Goal: Transaction & Acquisition: Purchase product/service

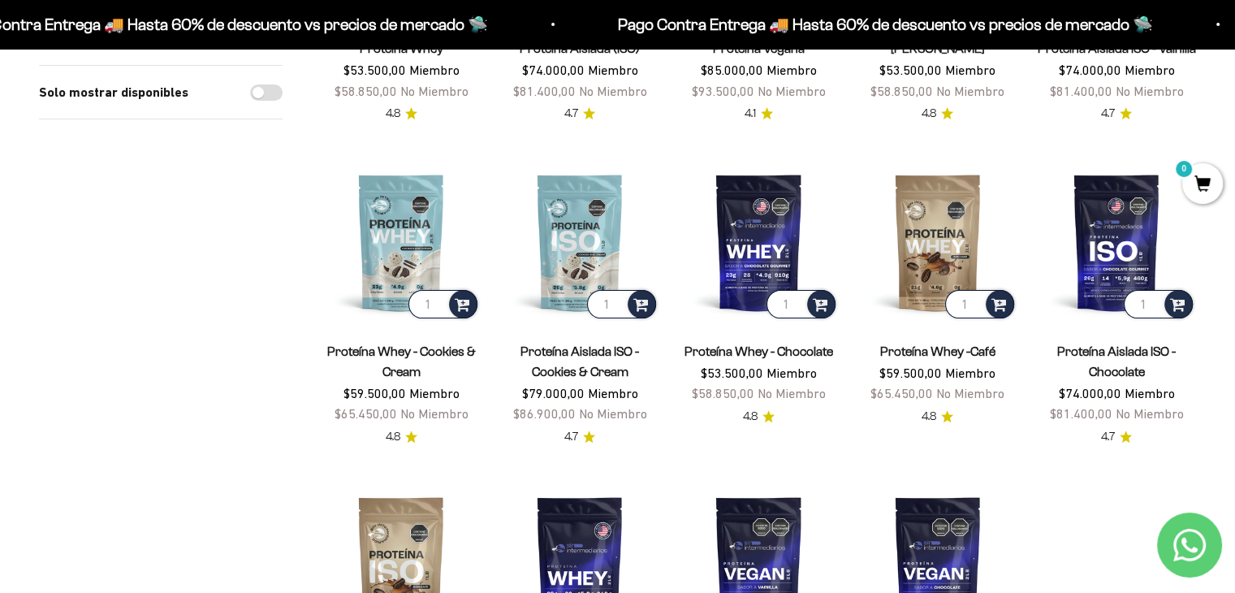
scroll to position [406, 0]
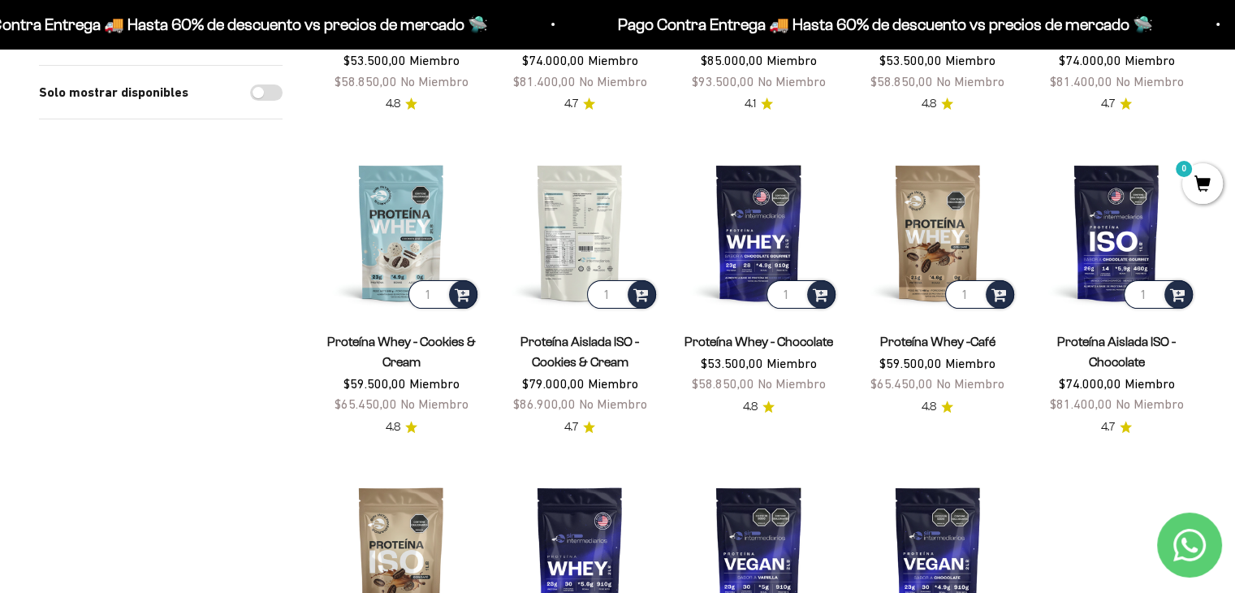
click at [597, 232] on img at bounding box center [579, 232] width 159 height 159
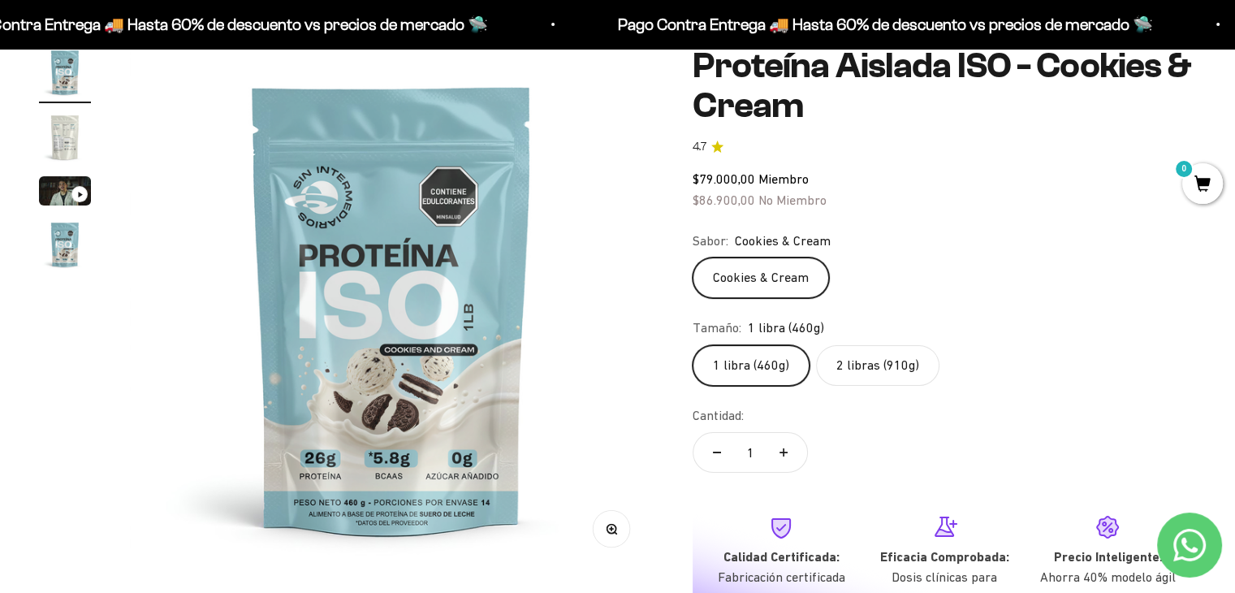
click at [877, 377] on label "2 libras (910g)" at bounding box center [877, 365] width 123 height 41
click at [692, 345] on input "2 libras (910g)" at bounding box center [692, 344] width 1 height 1
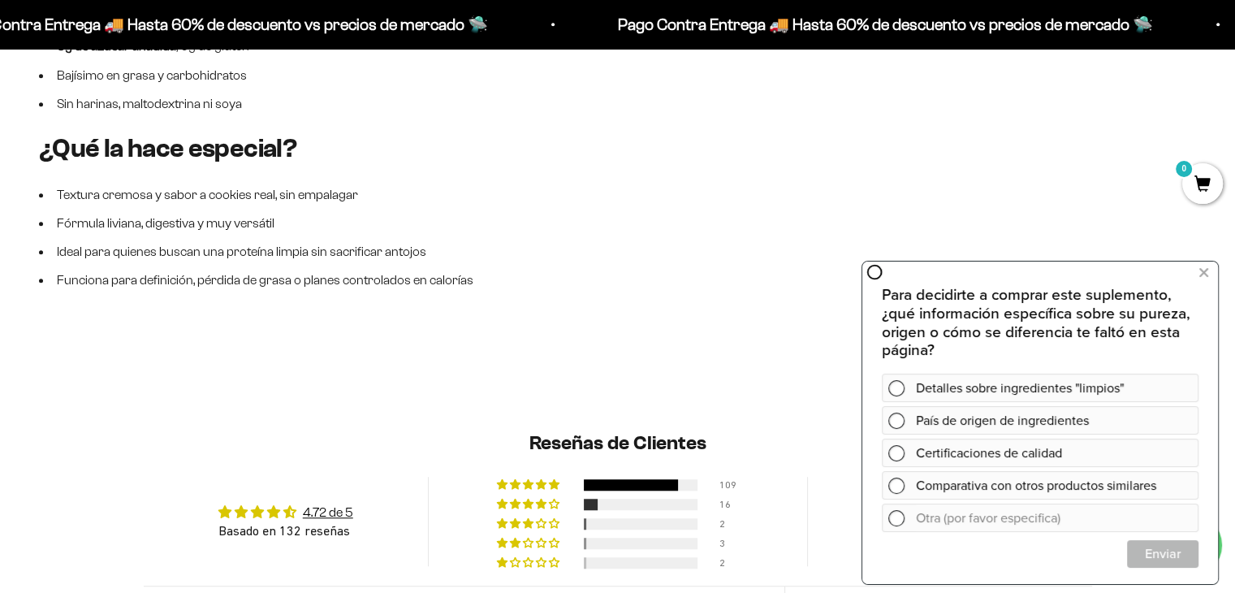
scroll to position [1299, 0]
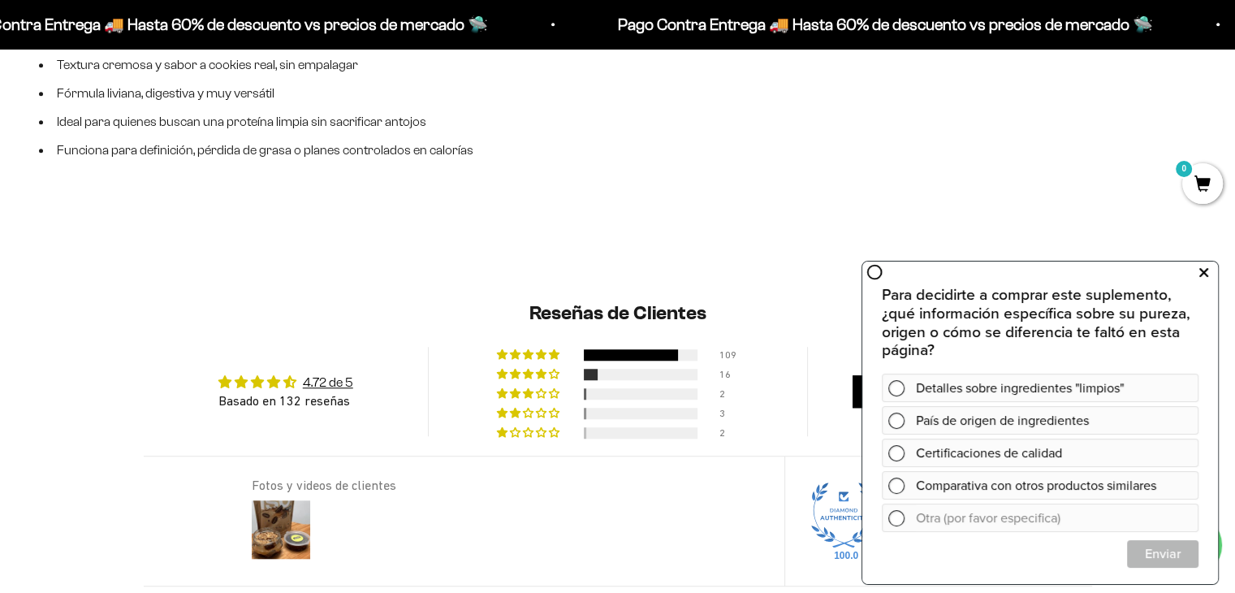
click at [1200, 275] on icon at bounding box center [1203, 272] width 9 height 21
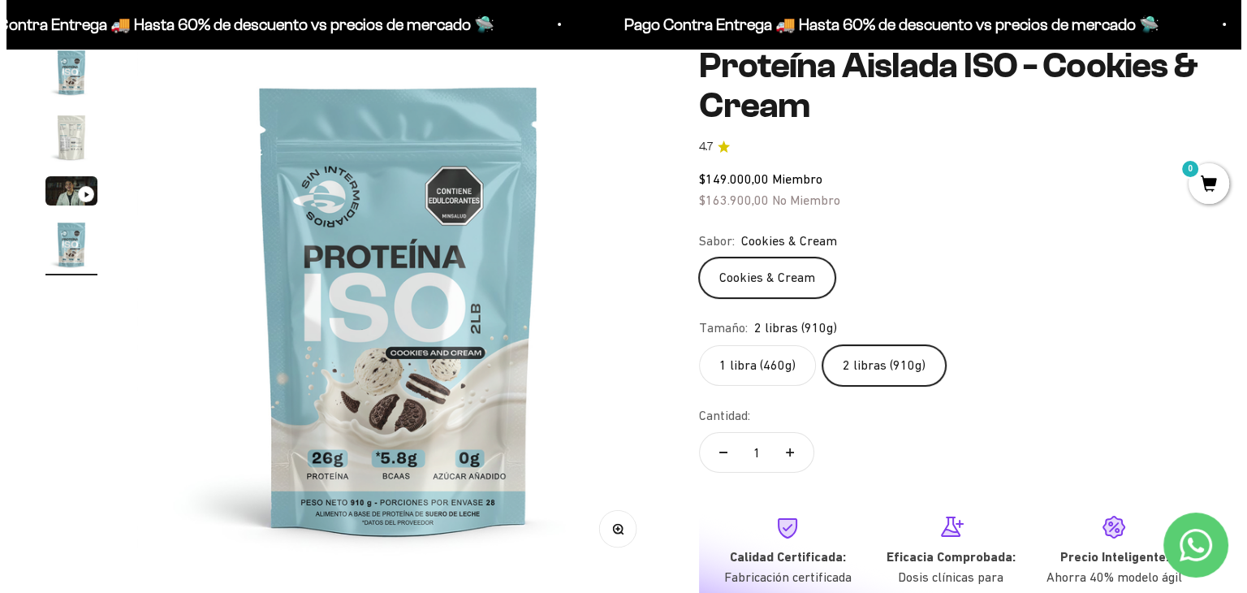
scroll to position [406, 0]
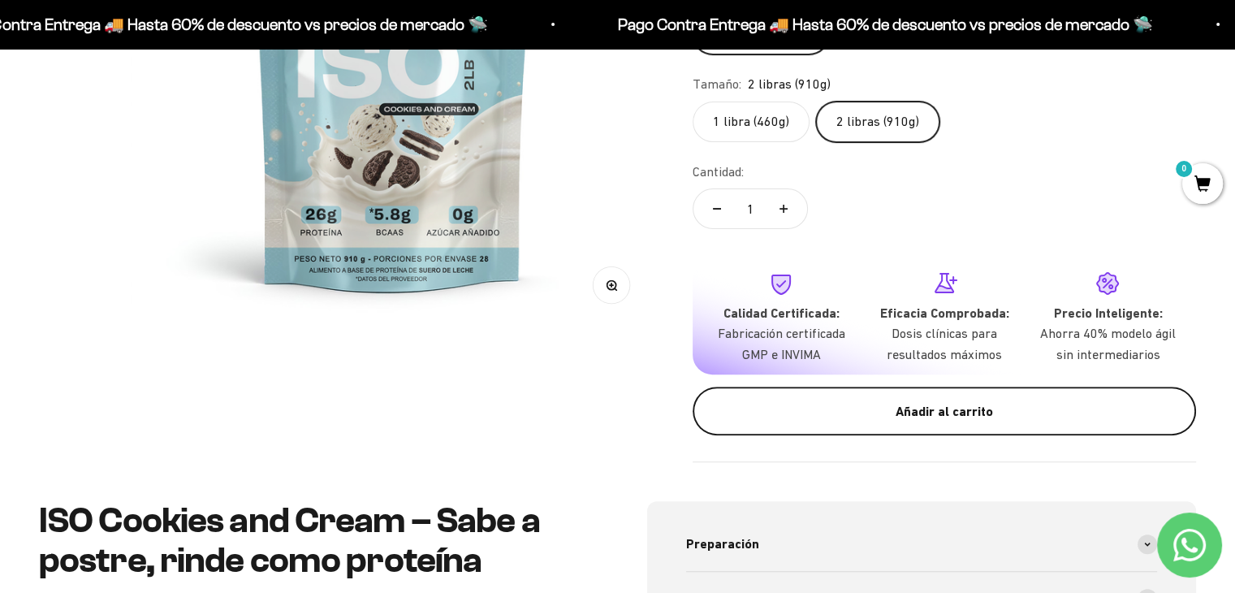
click at [975, 407] on div "Añadir al carrito" at bounding box center [944, 411] width 438 height 21
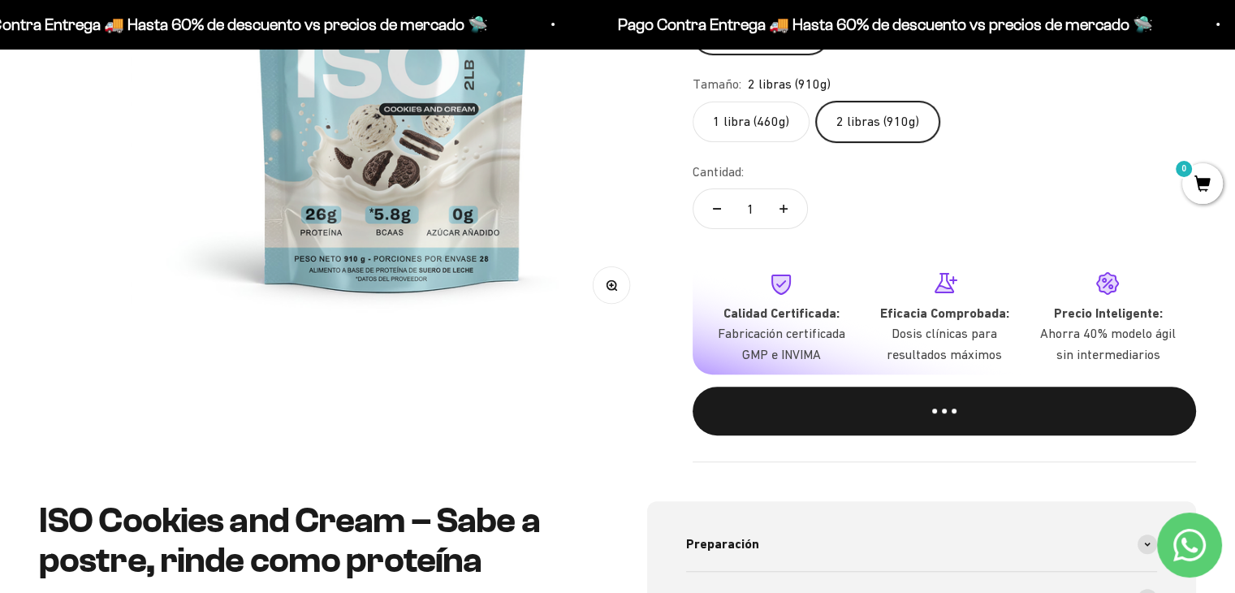
scroll to position [0, 1650]
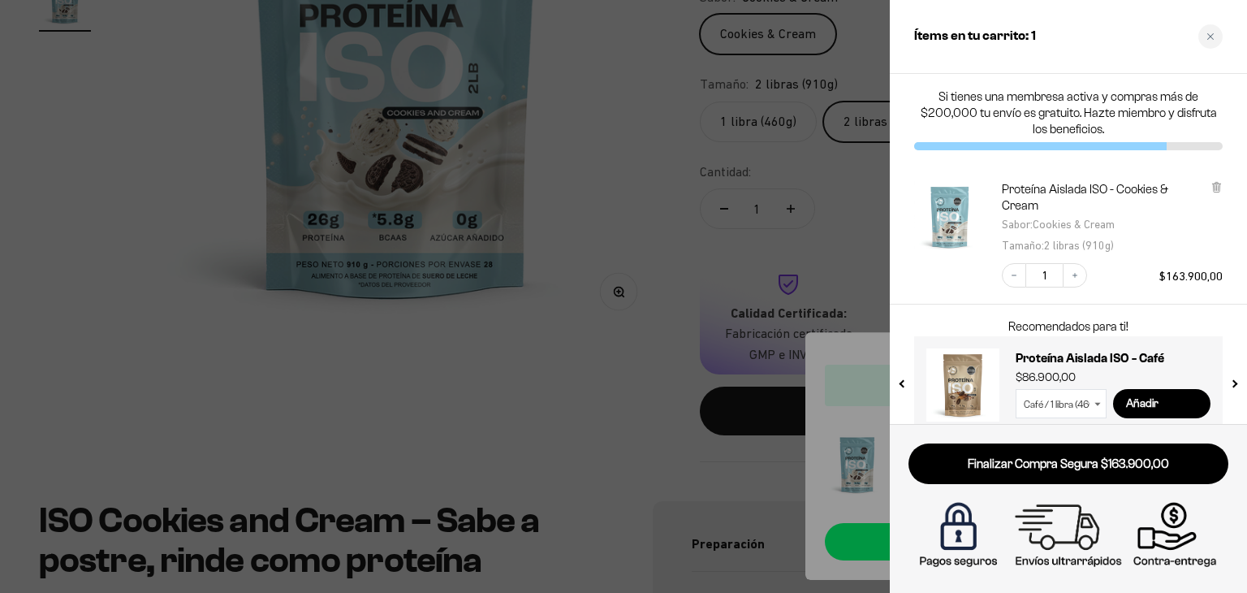
click at [663, 423] on div at bounding box center [623, 296] width 1247 height 593
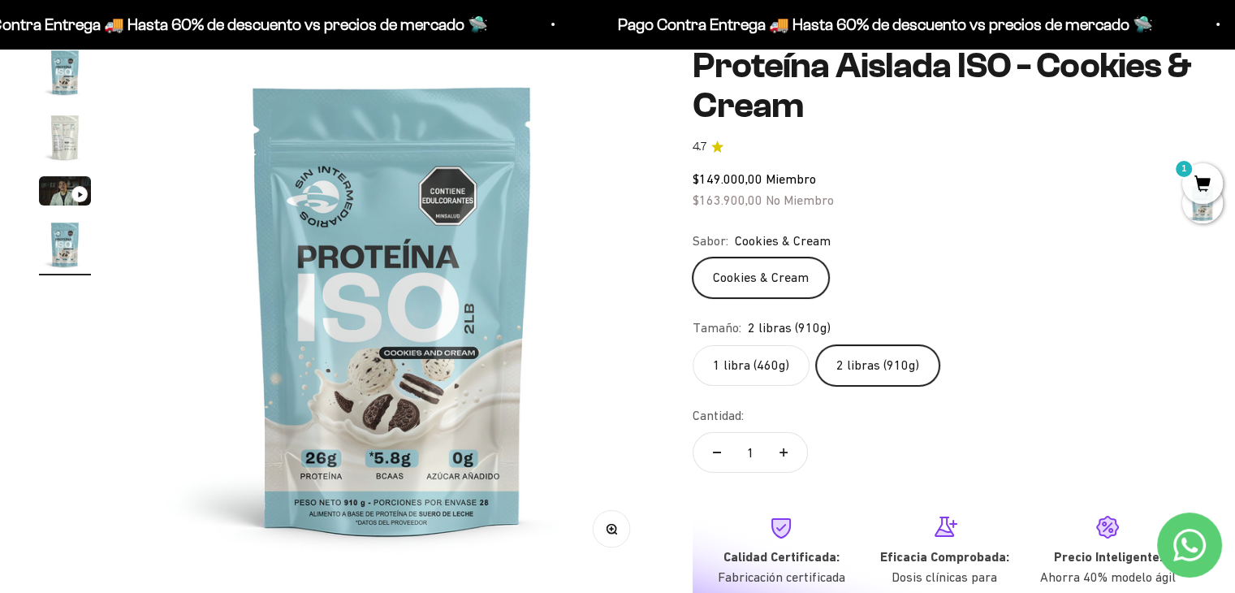
scroll to position [0, 0]
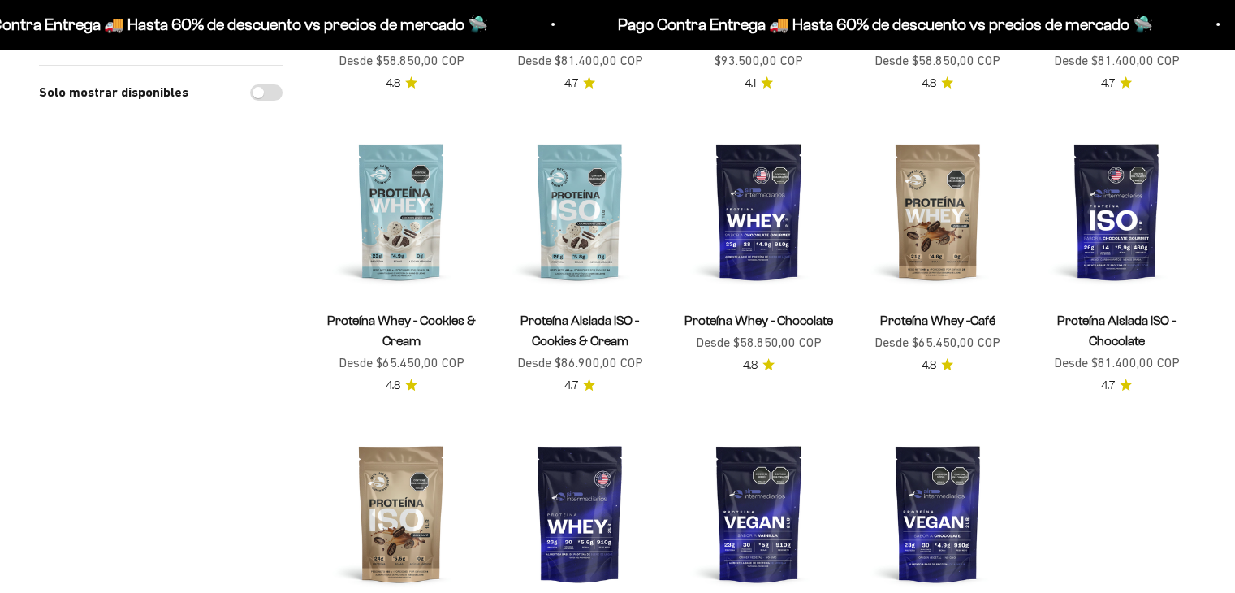
scroll to position [406, 0]
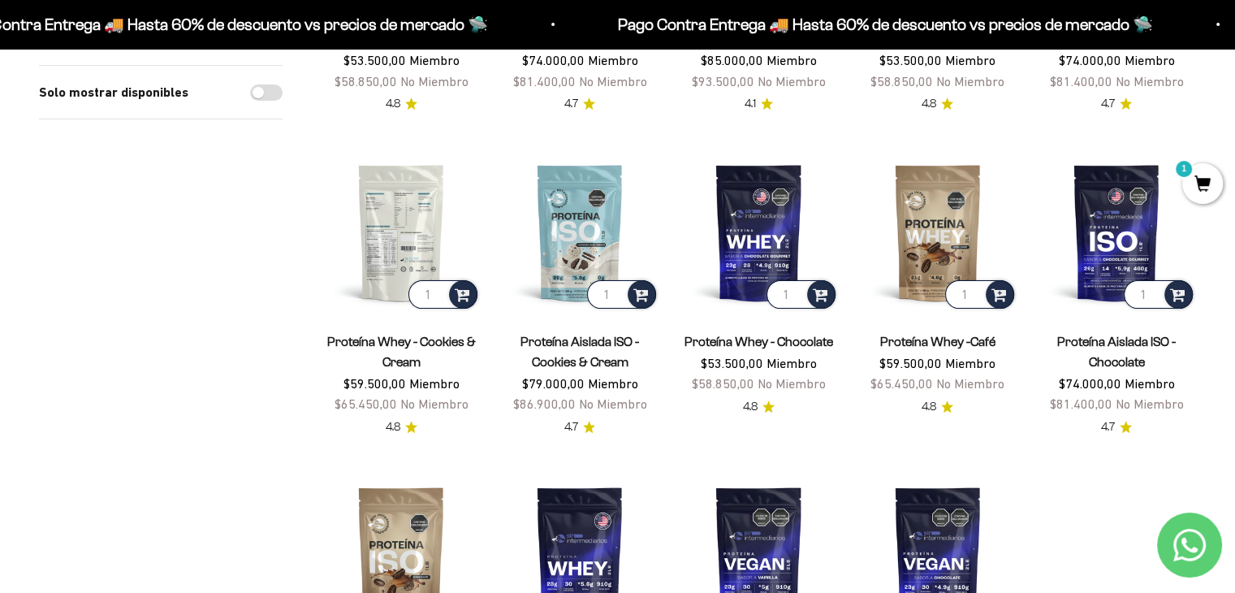
click at [413, 221] on img at bounding box center [400, 232] width 159 height 159
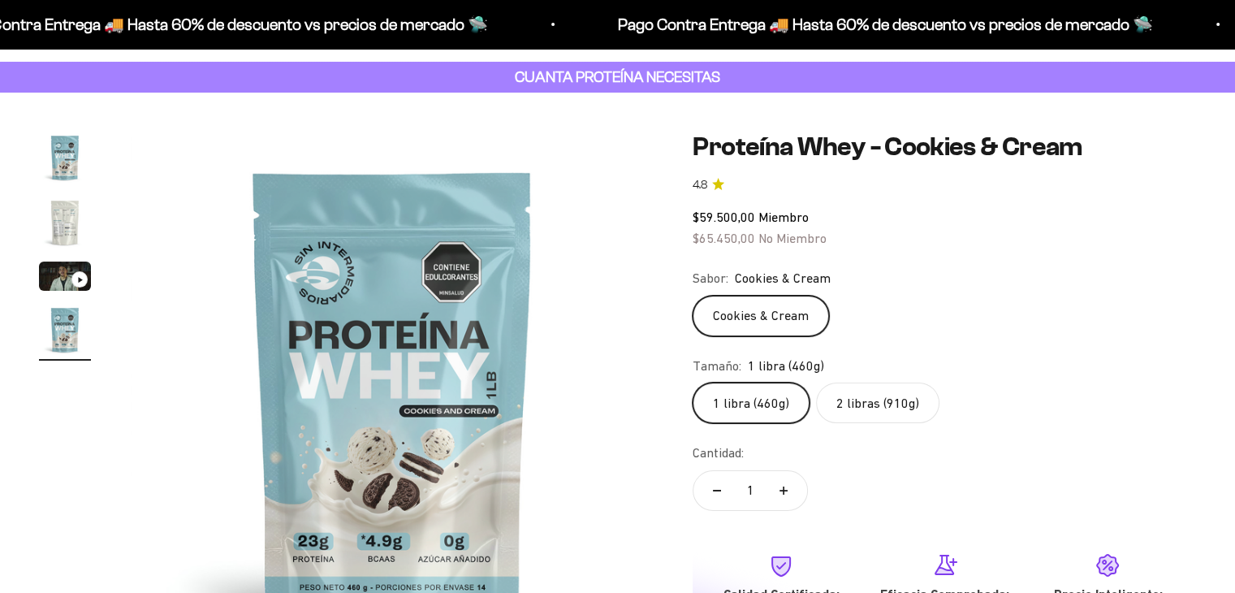
scroll to position [81, 0]
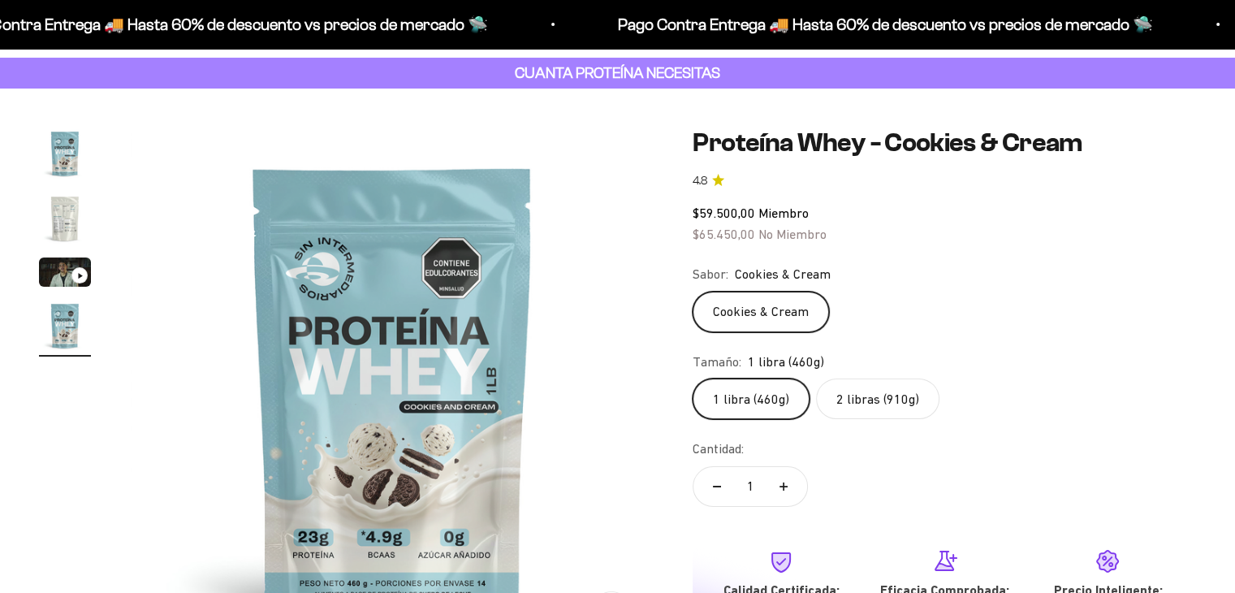
click at [869, 404] on label "2 libras (910g)" at bounding box center [877, 398] width 123 height 41
click at [692, 378] on input "2 libras (910g)" at bounding box center [692, 377] width 1 height 1
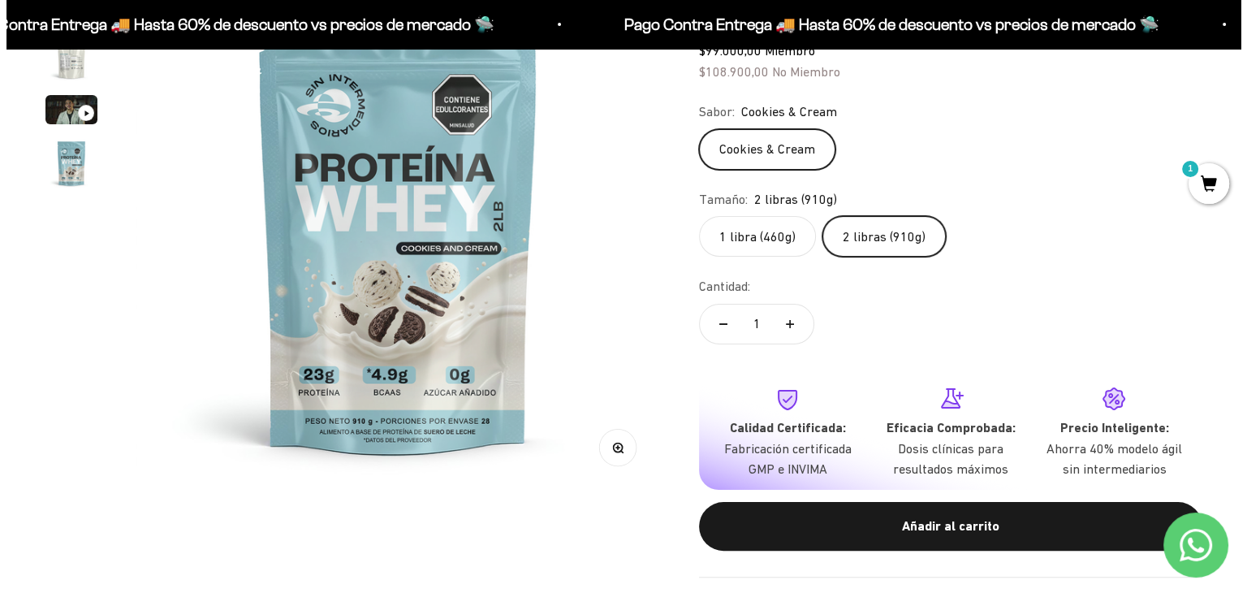
scroll to position [325, 0]
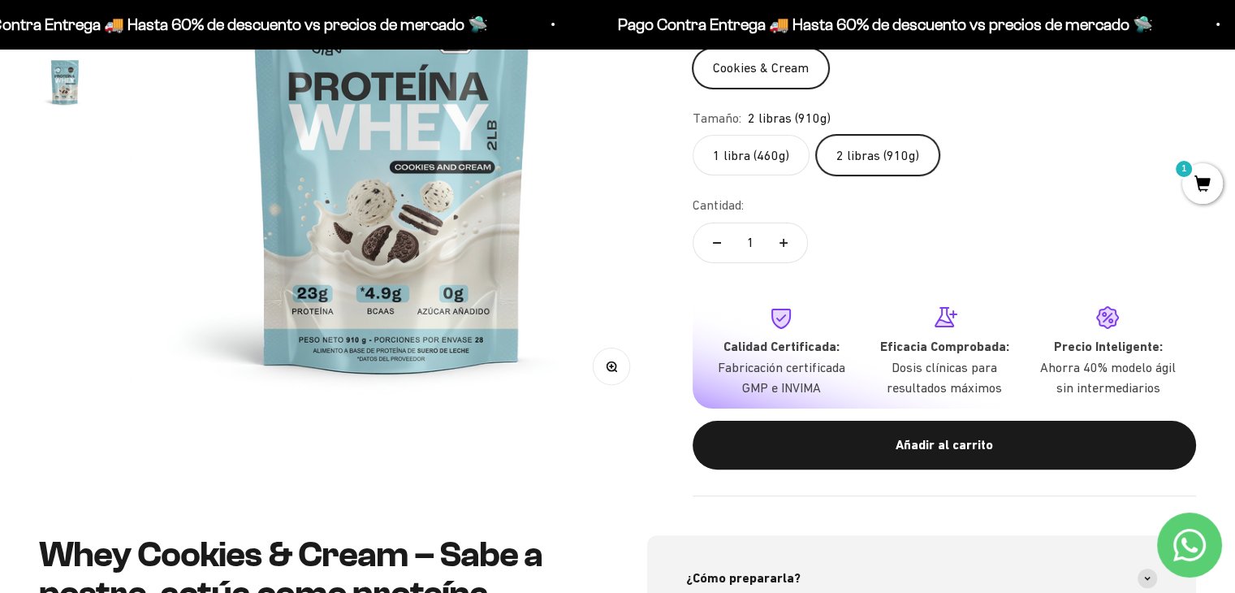
click at [949, 453] on div "Añadir al carrito" at bounding box center [944, 444] width 438 height 21
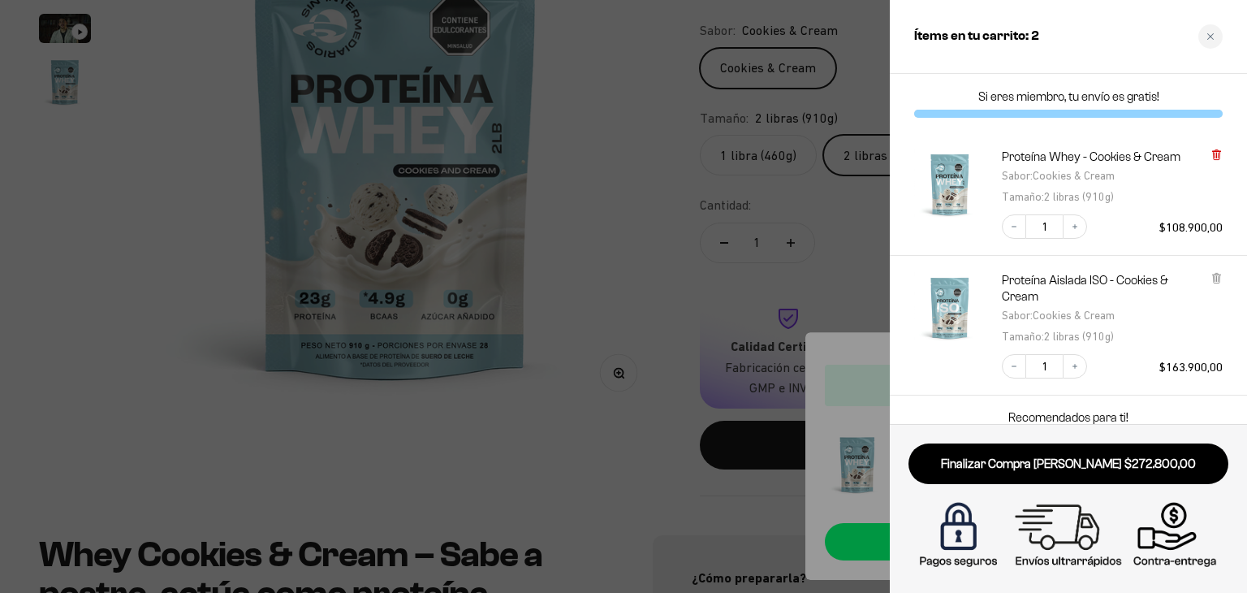
click at [1218, 157] on icon at bounding box center [1216, 155] width 6 height 8
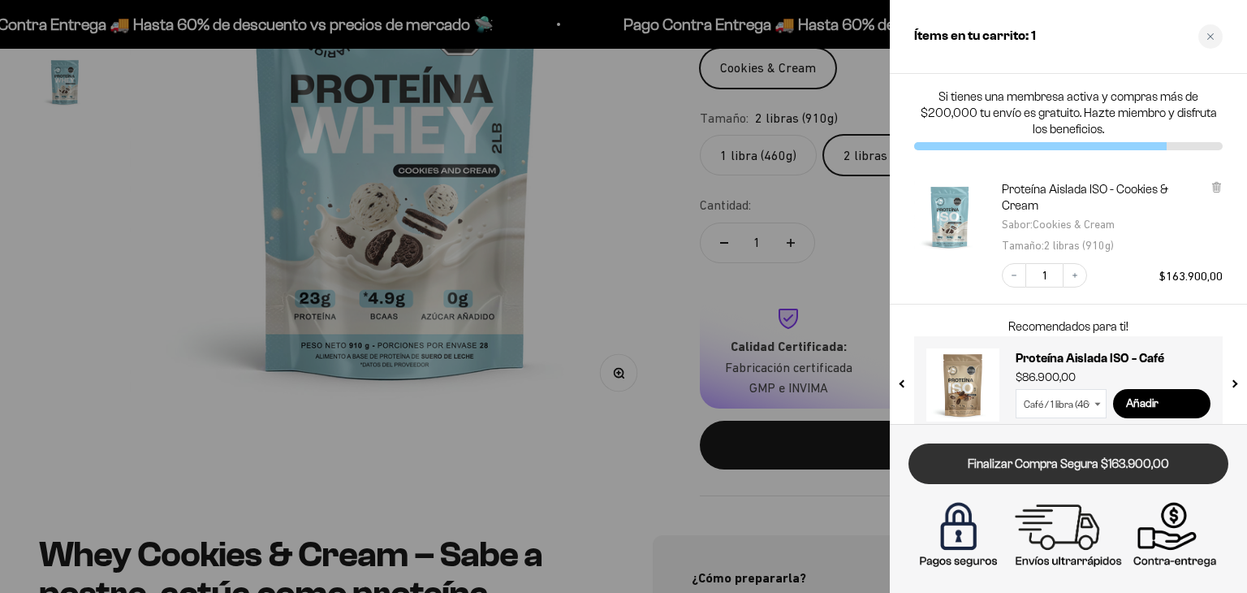
click at [1105, 465] on link "Finalizar Compra Segura $163.900,00" at bounding box center [1068, 463] width 320 height 41
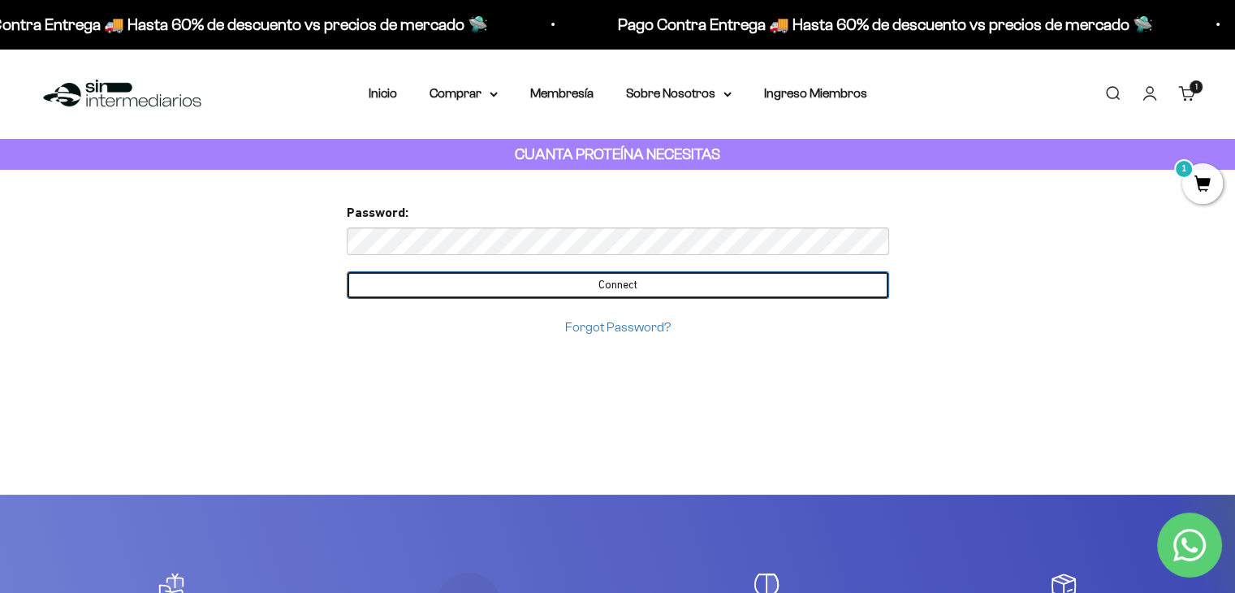
click at [754, 283] on input "Connect" at bounding box center [618, 285] width 542 height 28
click at [772, 284] on input "Connect" at bounding box center [618, 285] width 542 height 28
